Goal: Information Seeking & Learning: Learn about a topic

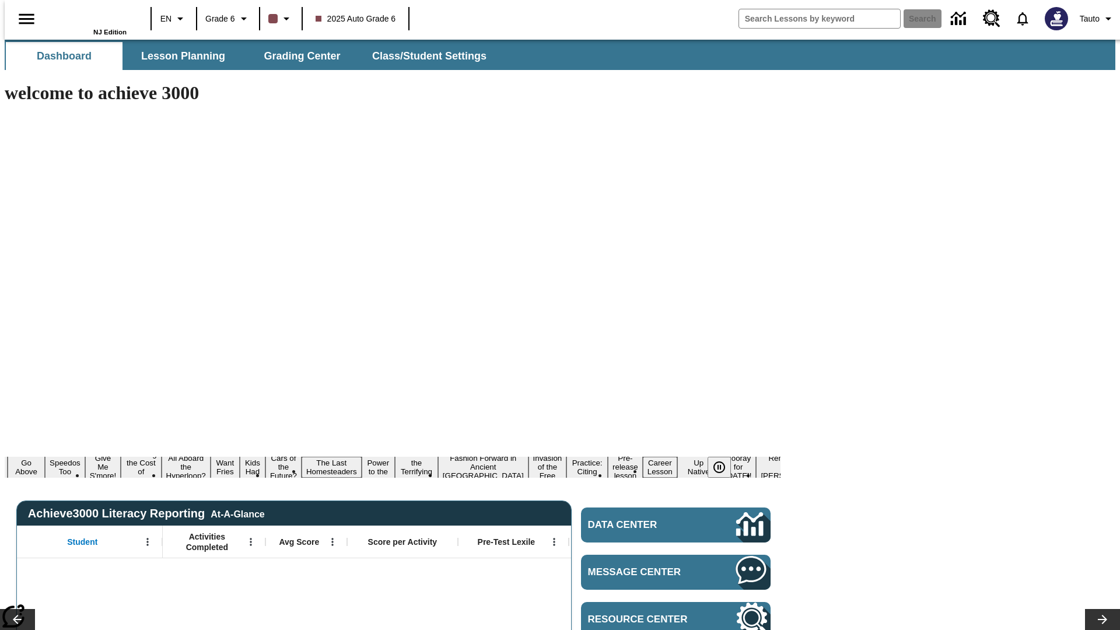
type input "-1"
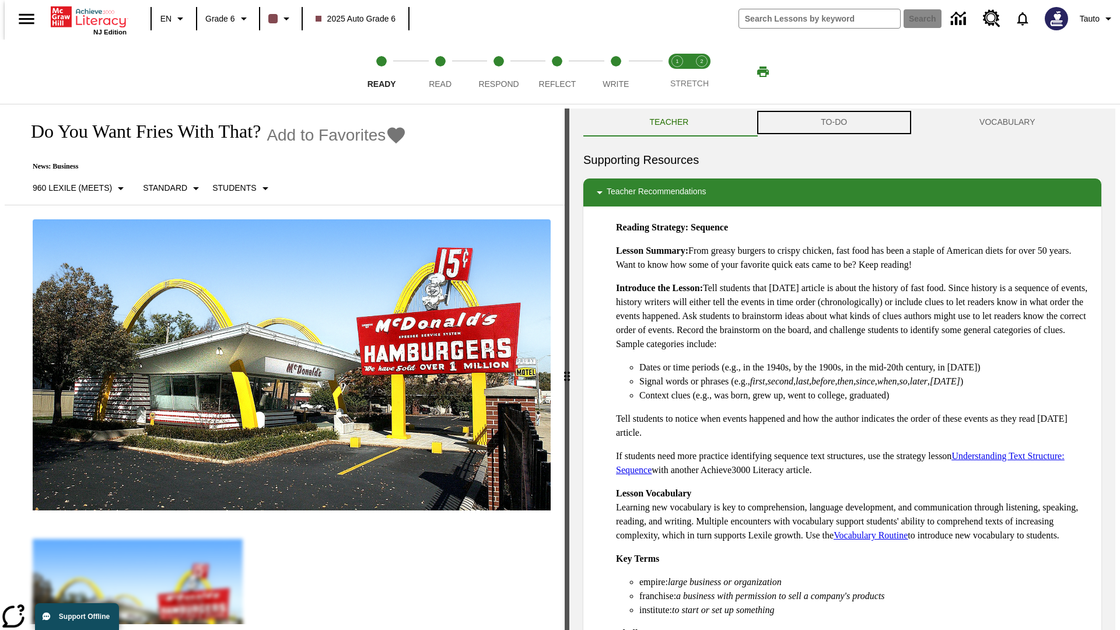
click at [834, 122] on button "TO-DO" at bounding box center [834, 122] width 159 height 28
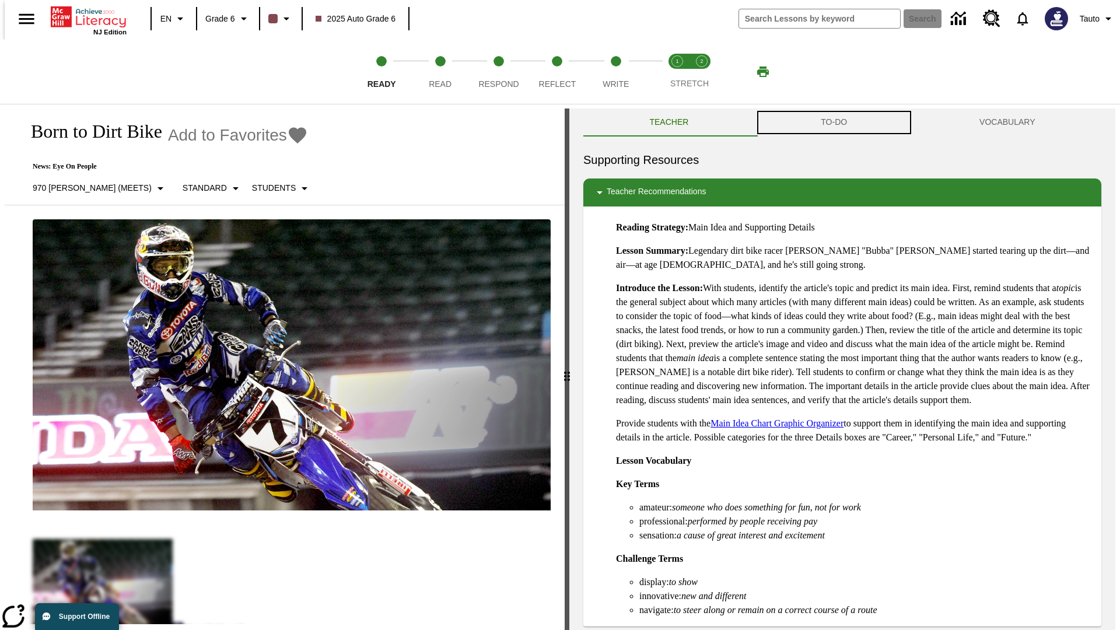
click at [834, 122] on button "TO-DO" at bounding box center [834, 122] width 159 height 28
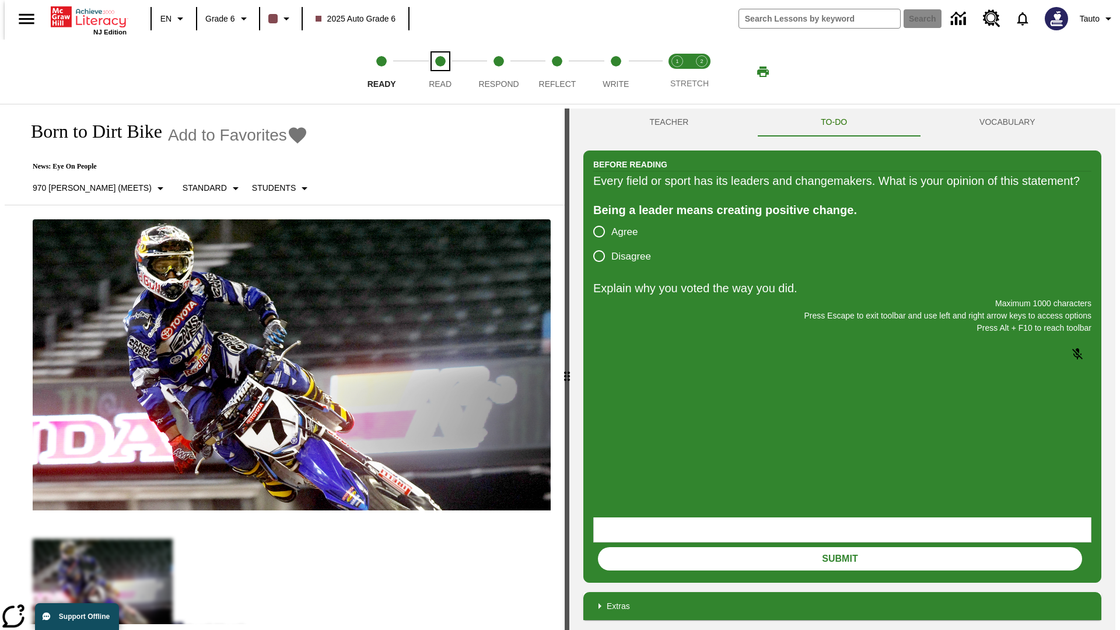
click at [440, 72] on span "Read" at bounding box center [440, 79] width 23 height 21
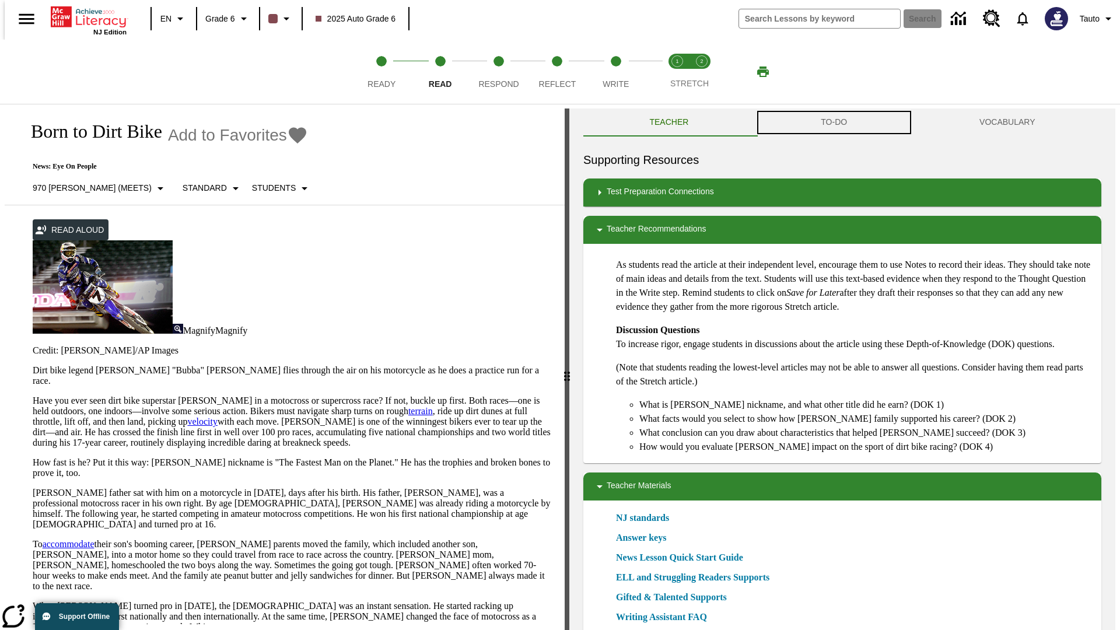
scroll to position [1, 0]
click at [834, 122] on button "TO-DO" at bounding box center [834, 122] width 159 height 28
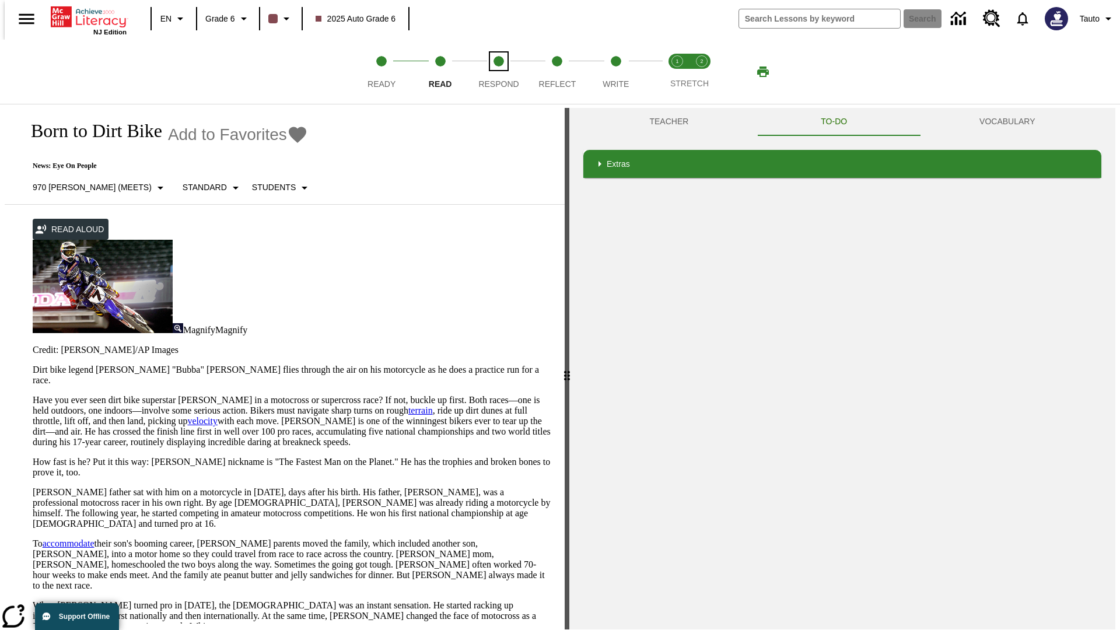
click at [499, 72] on span "Respond" at bounding box center [498, 79] width 40 height 21
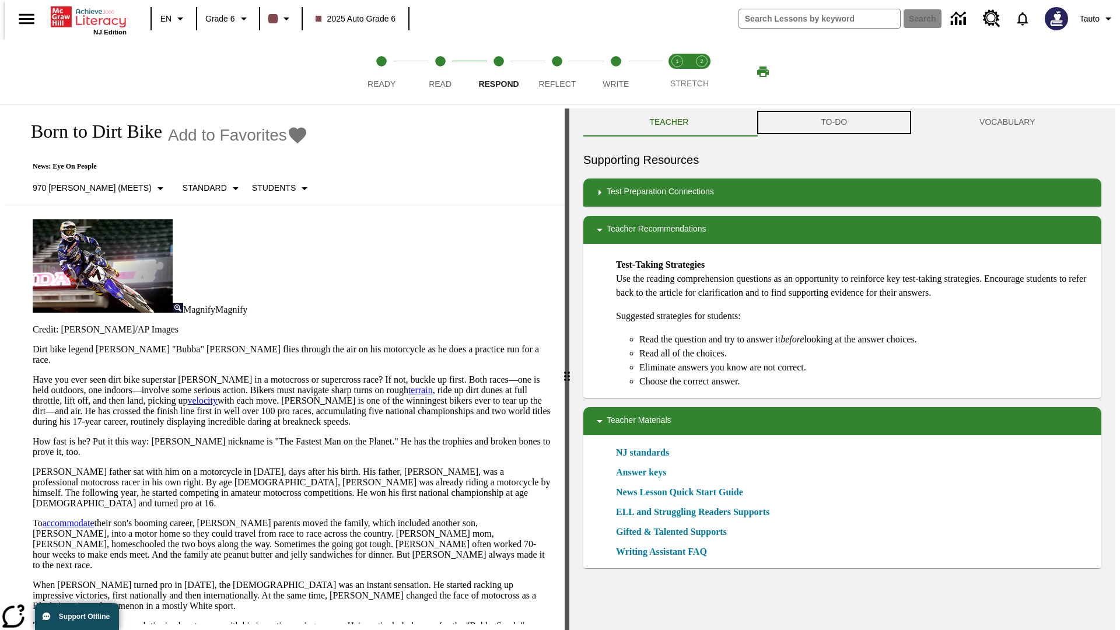
scroll to position [1, 0]
click at [834, 122] on button "TO-DO" at bounding box center [834, 122] width 159 height 28
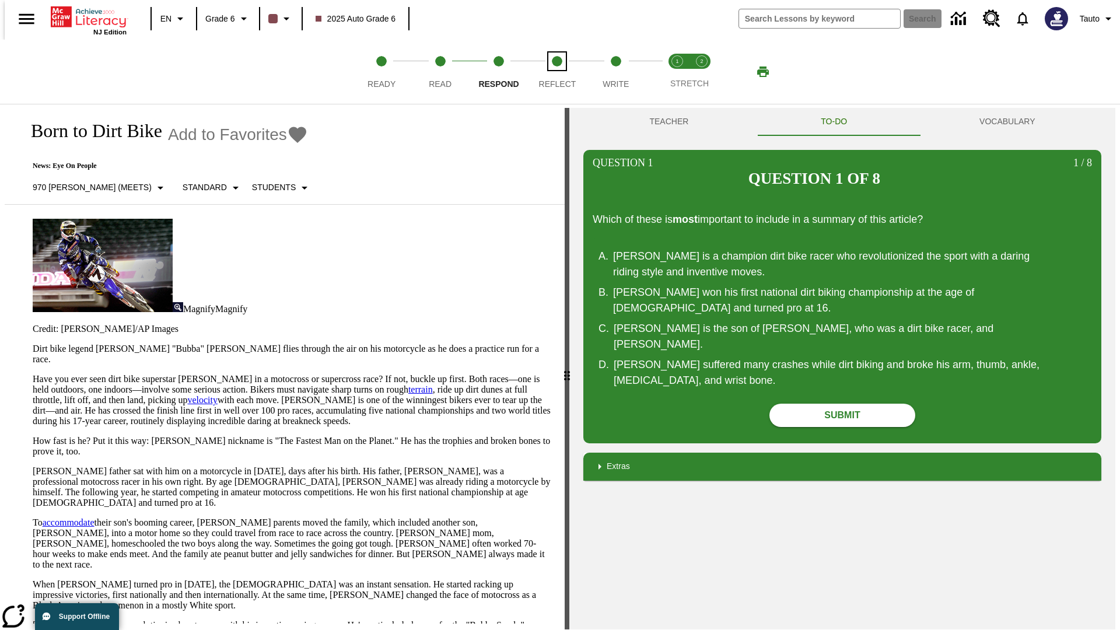
click at [557, 72] on span "Reflect" at bounding box center [557, 79] width 37 height 21
